Goal: Register for event/course

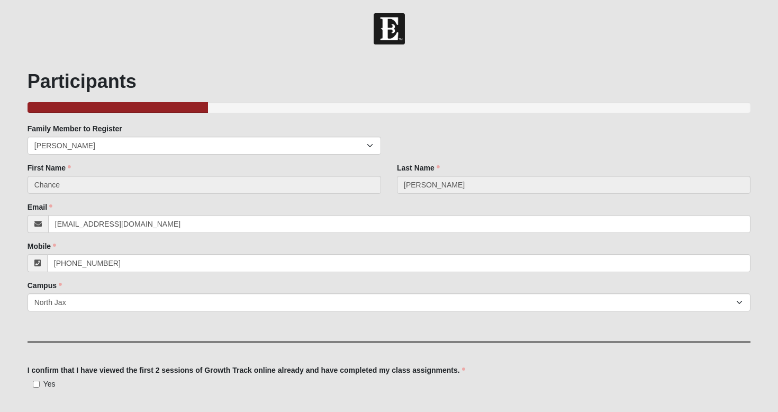
scroll to position [87, 0]
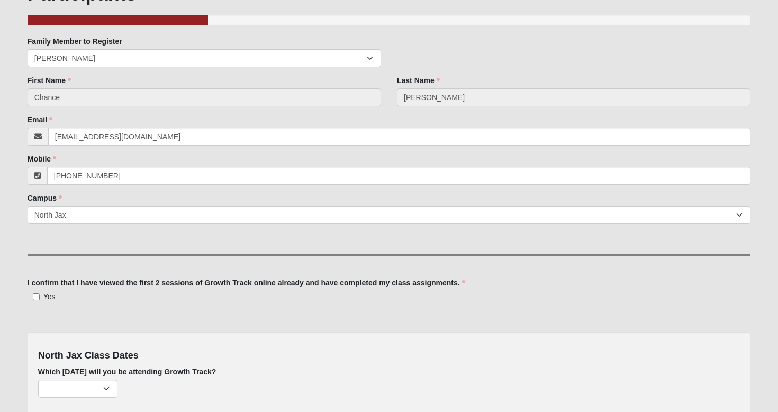
click at [40, 300] on label "Yes" at bounding box center [42, 296] width 28 height 11
click at [40, 300] on input "Yes" at bounding box center [36, 296] width 7 height 7
checkbox input "true"
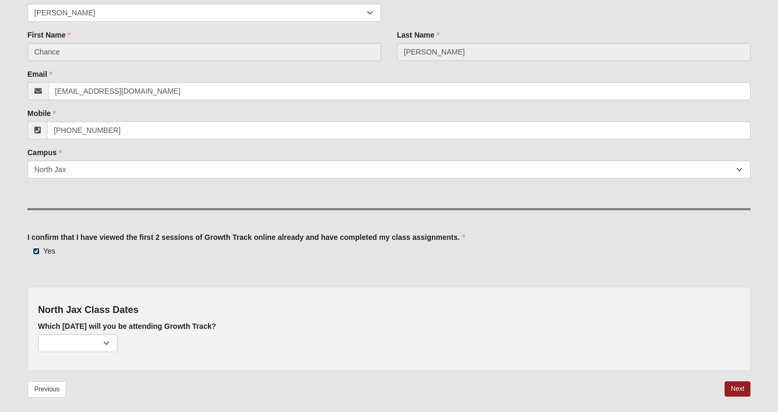
scroll to position [133, 0]
click at [89, 350] on select "[DATE] (53 remaining) [DATE] (60 remaining) [DATE] (60 remaining)" at bounding box center [77, 343] width 79 height 18
select select "682"
click at [38, 334] on select "[DATE] (53 remaining) [DATE] (60 remaining) [DATE] (60 remaining)" at bounding box center [77, 343] width 79 height 18
click at [738, 388] on link "Next" at bounding box center [738, 388] width 26 height 15
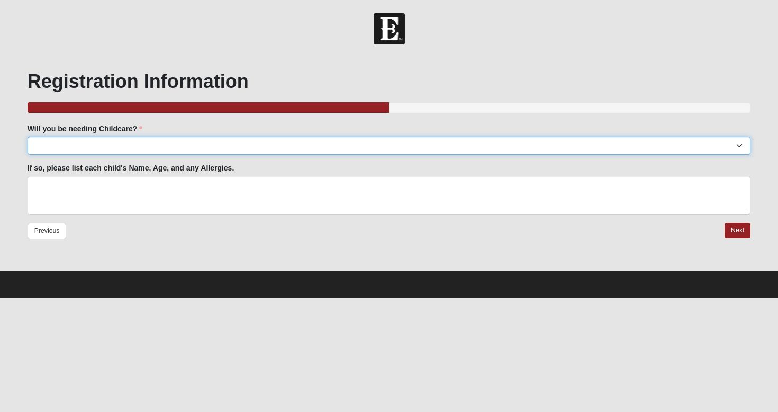
click at [272, 149] on select "Yes No" at bounding box center [390, 146] width 724 height 18
select select "No"
click at [28, 137] on select "Yes No" at bounding box center [390, 146] width 724 height 18
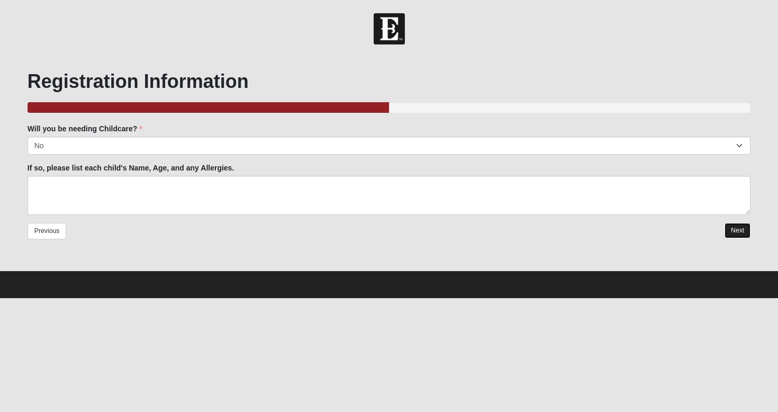
click at [740, 236] on link "Next" at bounding box center [738, 230] width 26 height 15
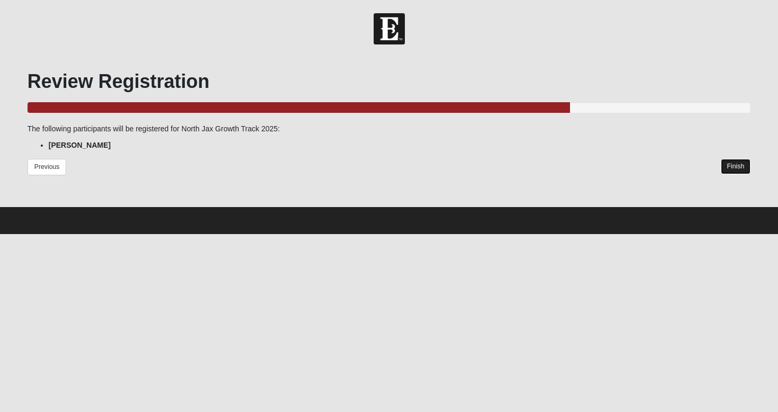
click at [740, 166] on link "Finish" at bounding box center [736, 166] width 30 height 15
